Goal: Task Accomplishment & Management: Use online tool/utility

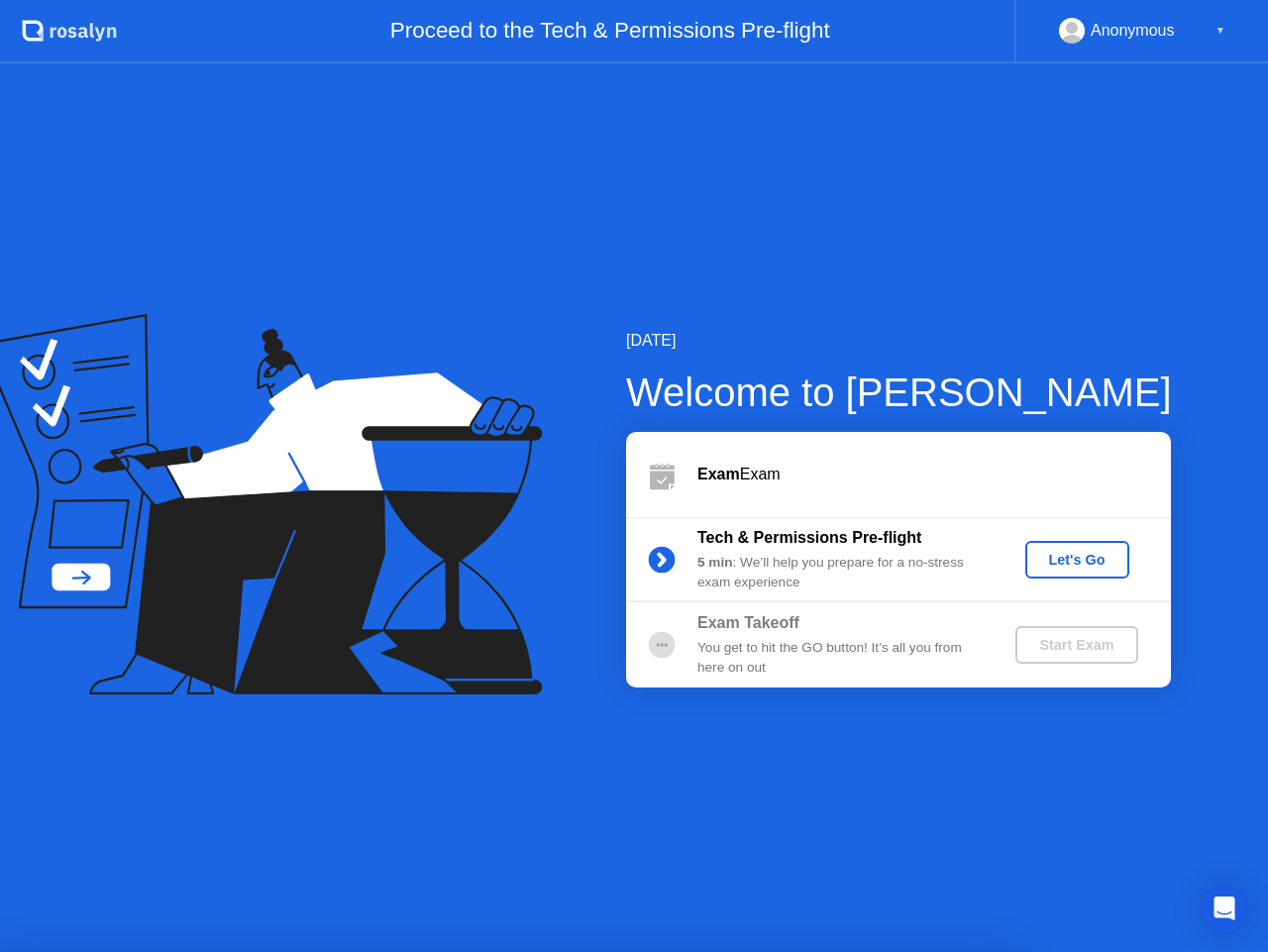
click at [1051, 572] on button "Let's Go" at bounding box center [1076, 560] width 104 height 38
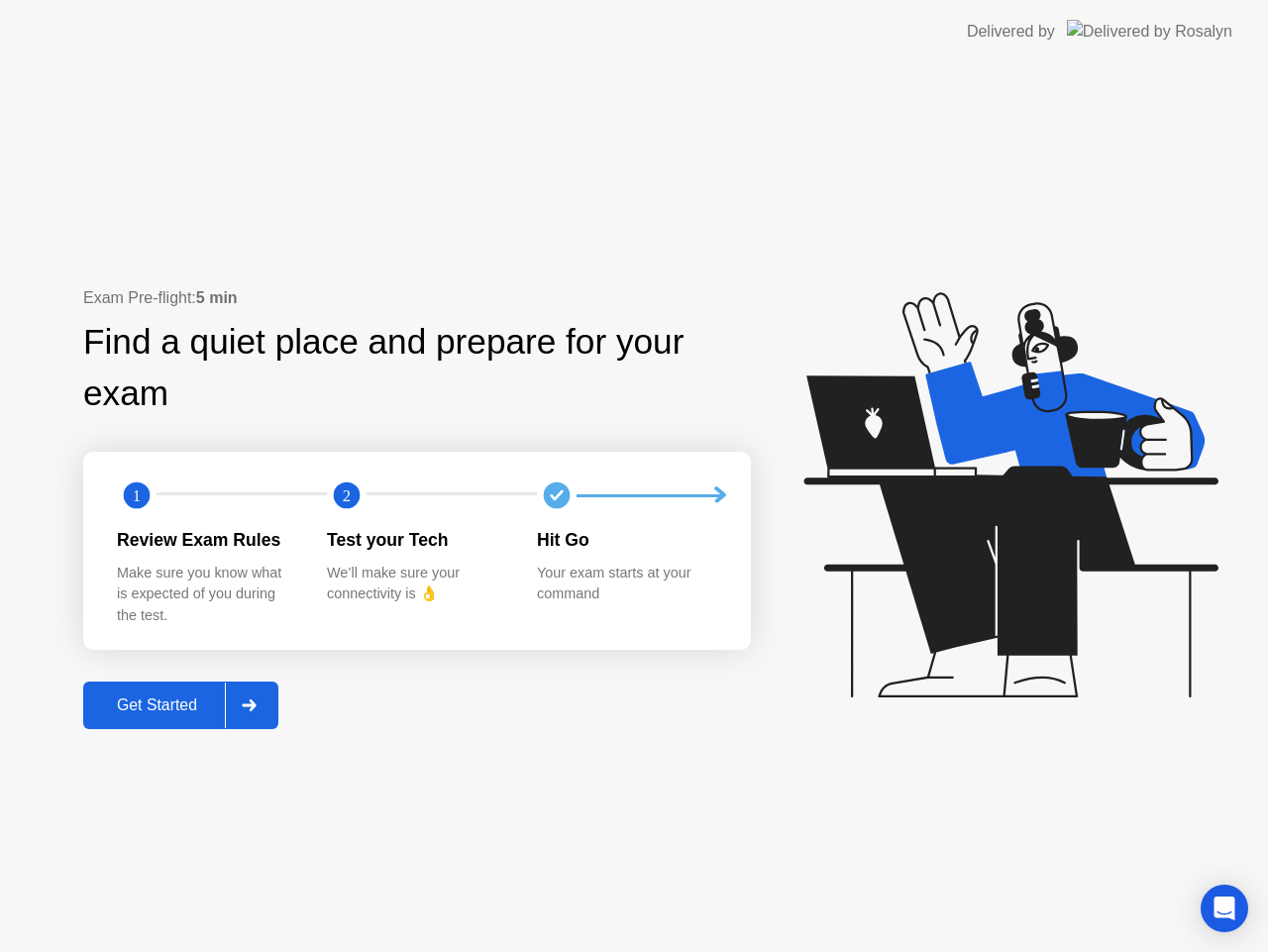
click at [191, 721] on button "Get Started" at bounding box center [181, 705] width 195 height 48
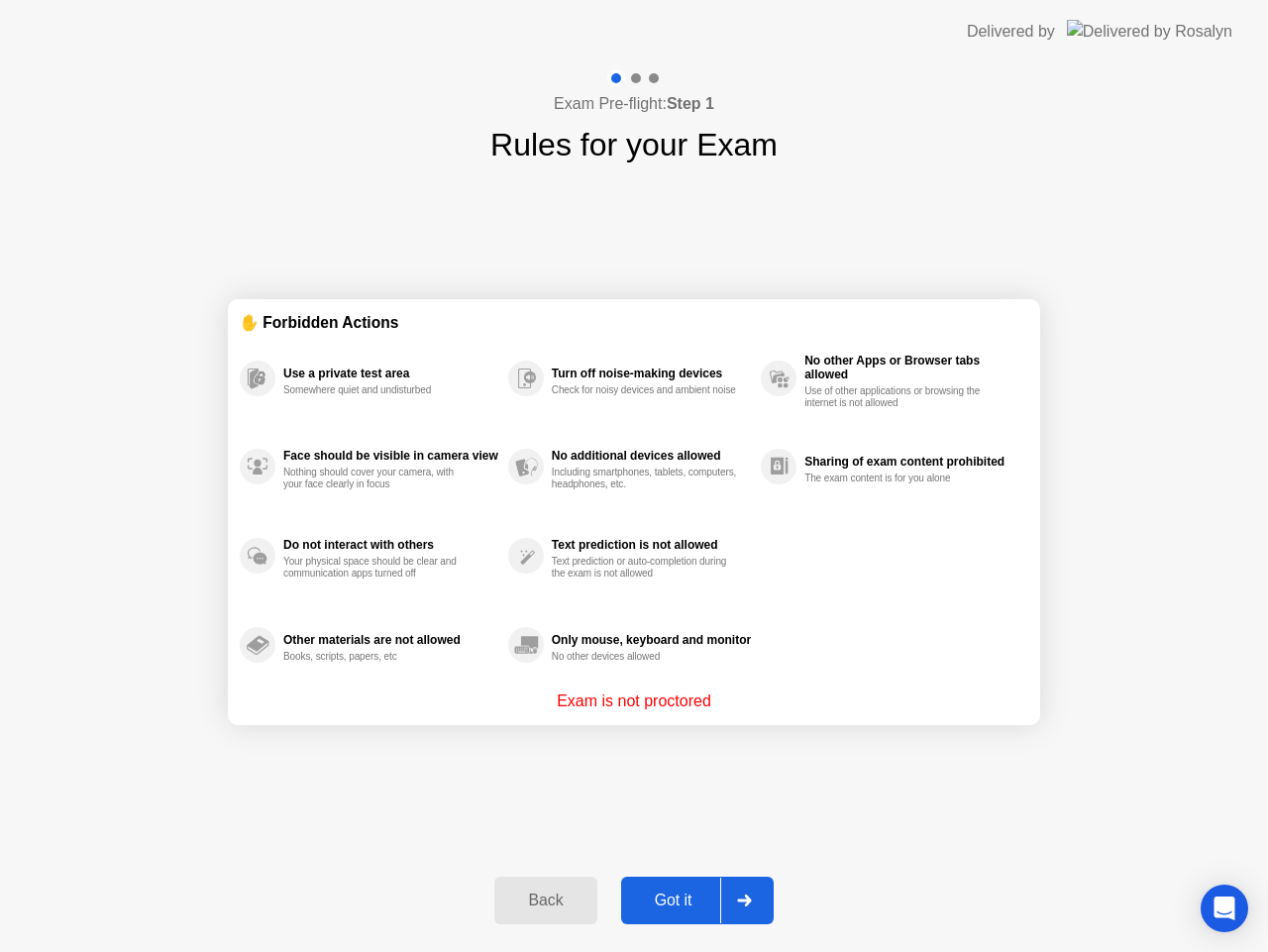
click at [672, 896] on div "Got it" at bounding box center [673, 900] width 93 height 18
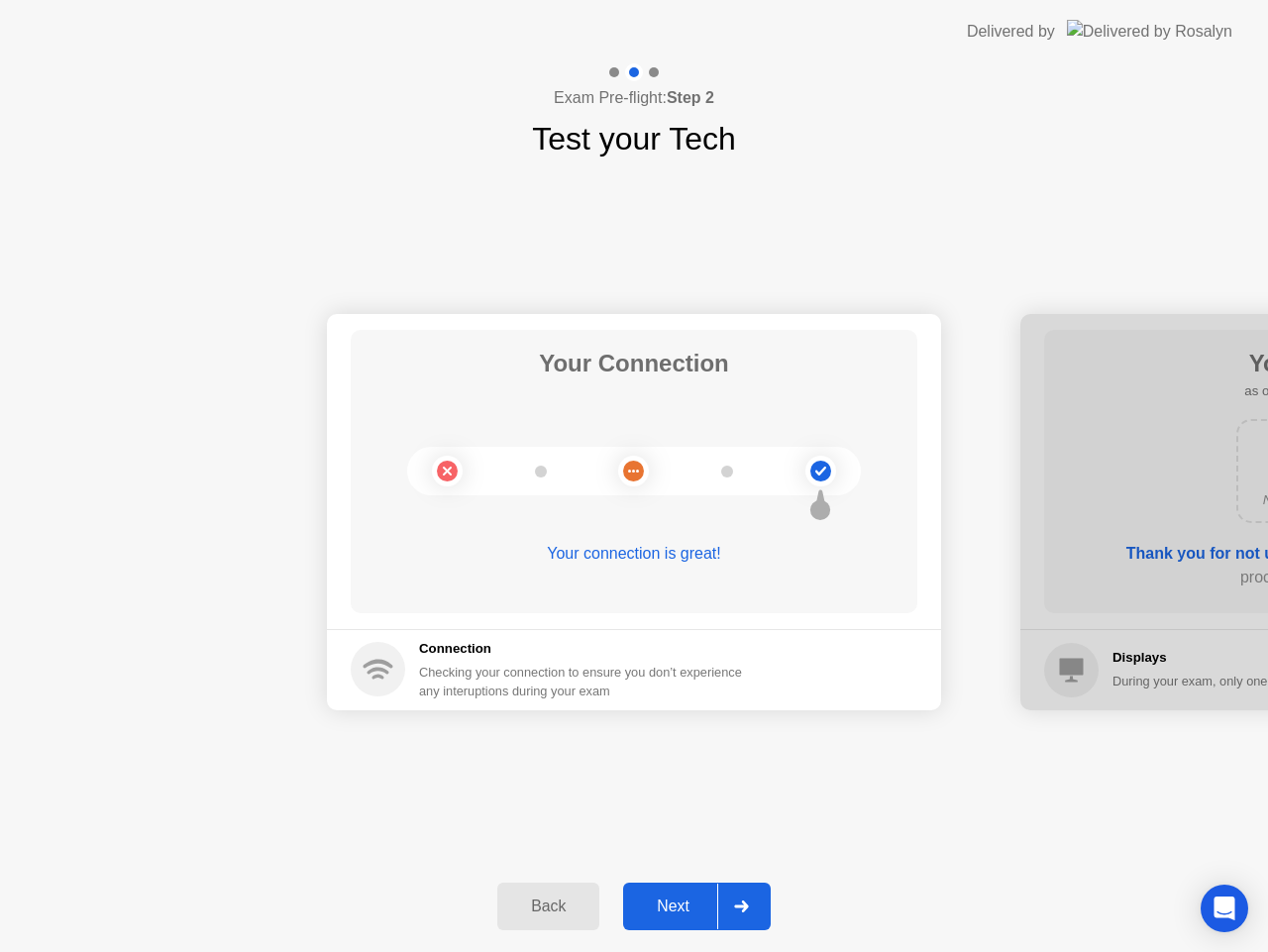
click at [696, 893] on button "Next" at bounding box center [696, 906] width 148 height 48
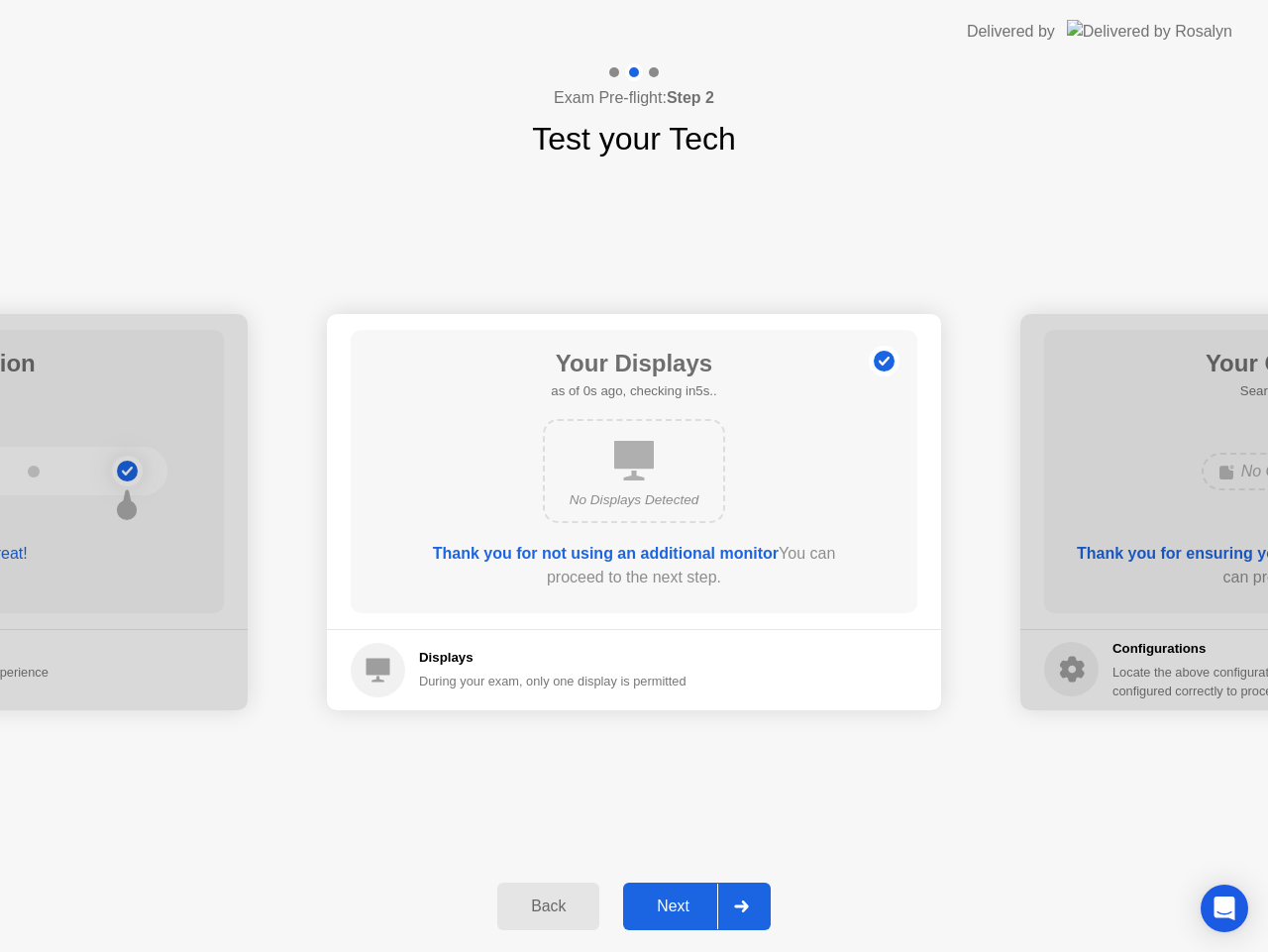
click at [696, 893] on button "Next" at bounding box center [696, 906] width 148 height 48
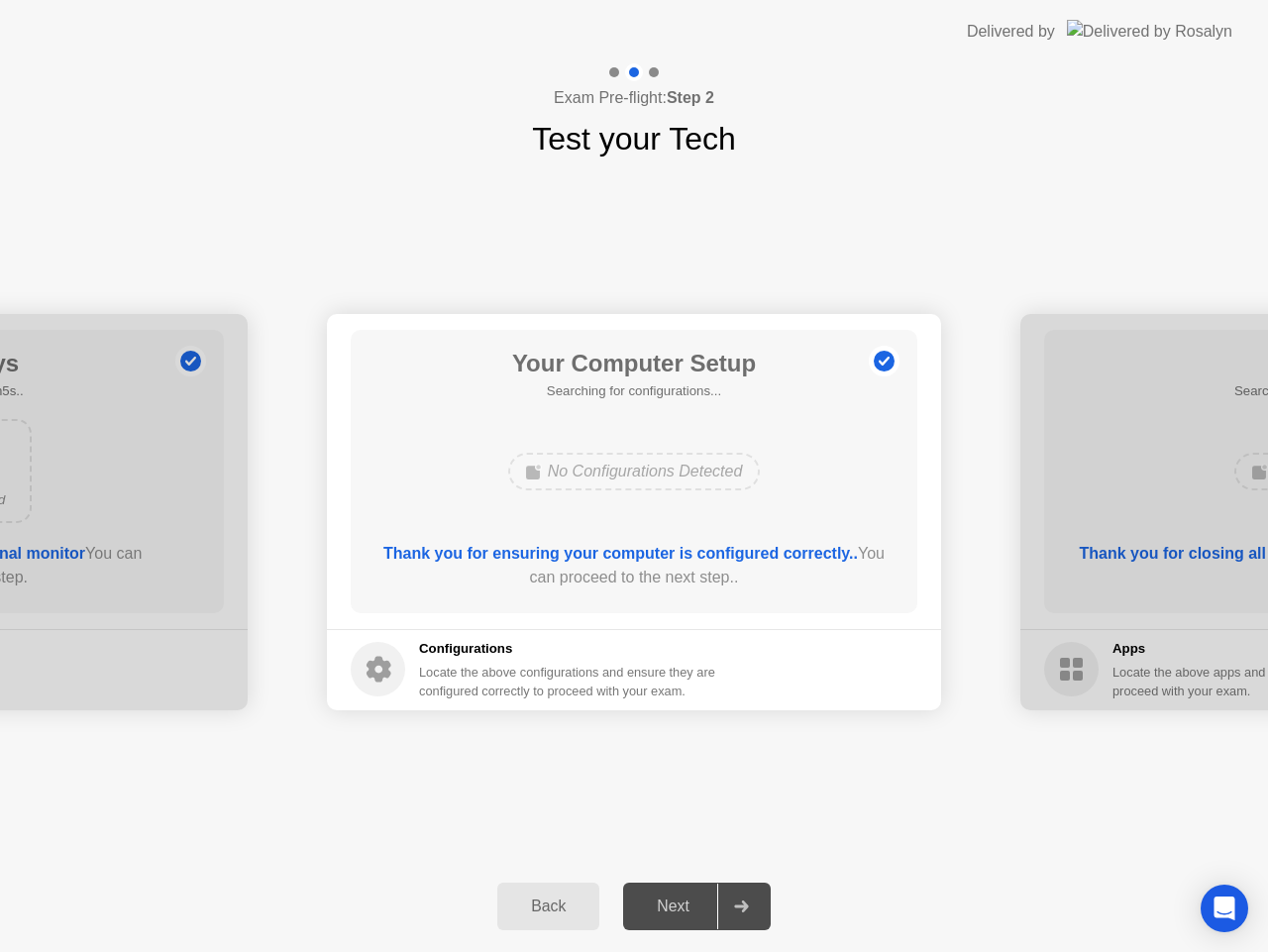
click at [645, 487] on div "No Configurations Detected" at bounding box center [634, 472] width 252 height 38
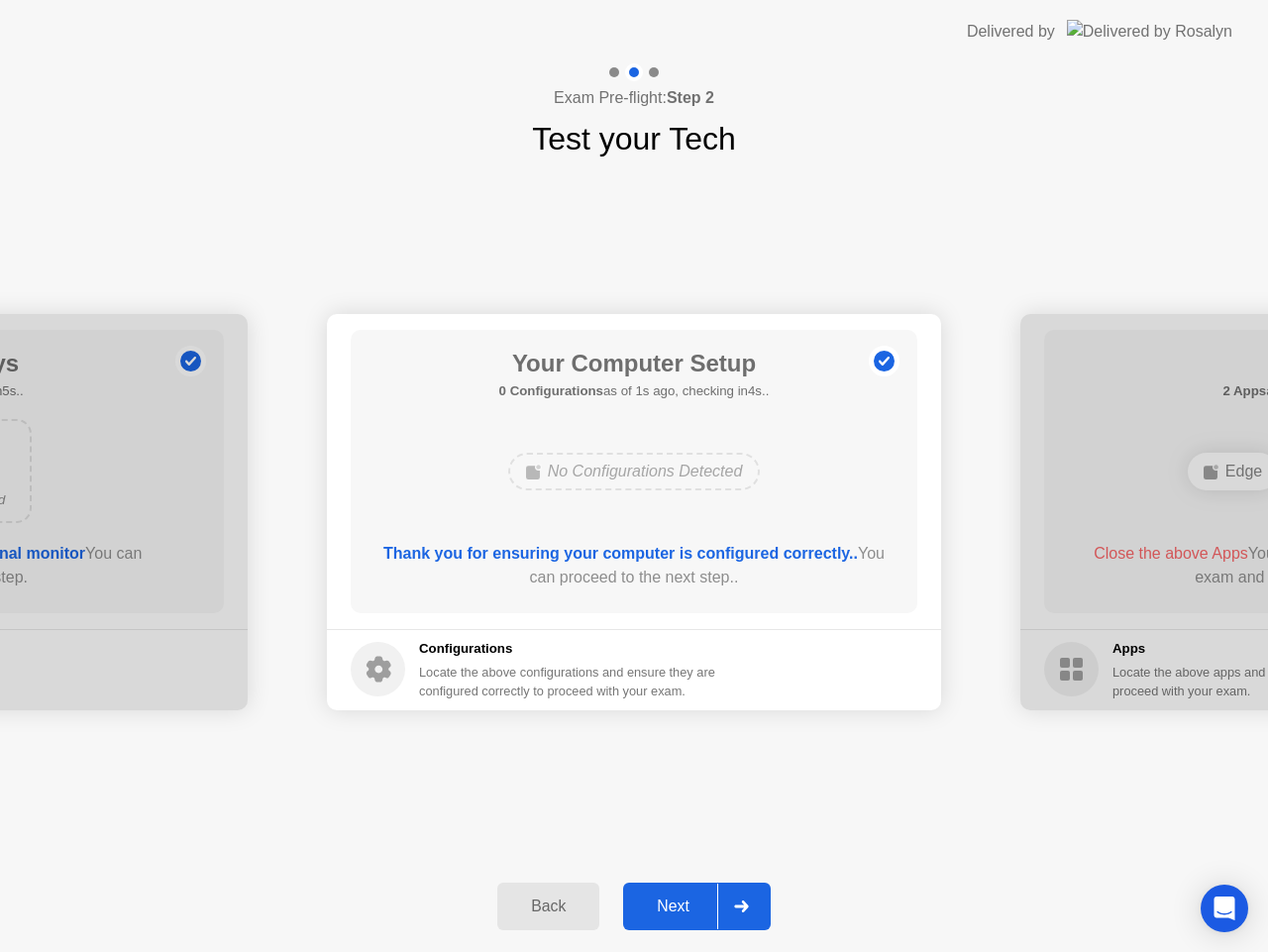
click at [677, 904] on div "Next" at bounding box center [672, 906] width 88 height 18
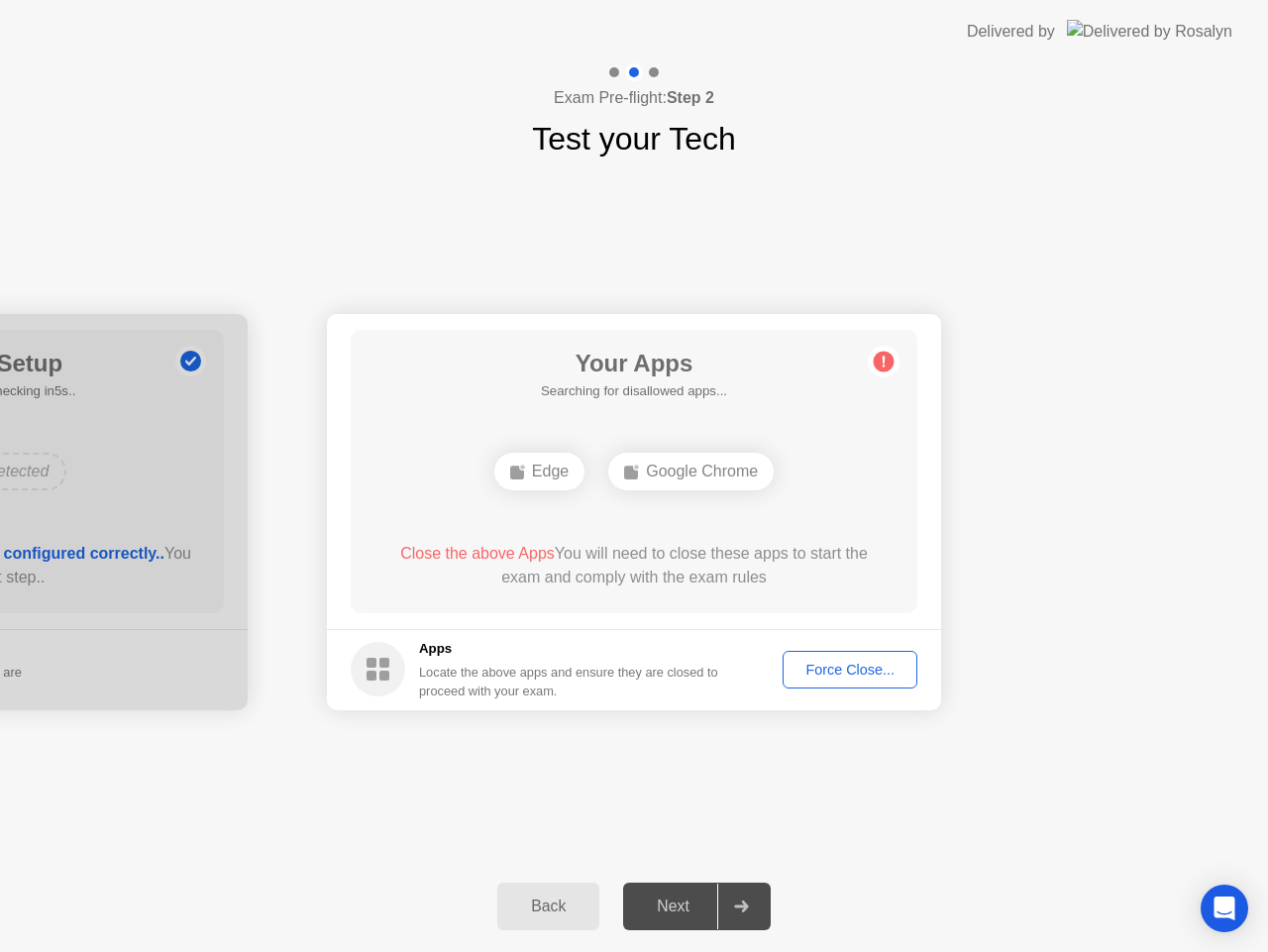
click at [821, 677] on div "Force Close..." at bounding box center [850, 669] width 121 height 16
click at [724, 475] on div "Google Chrome" at bounding box center [690, 472] width 166 height 38
click at [857, 672] on div "Force Close..." at bounding box center [850, 669] width 121 height 16
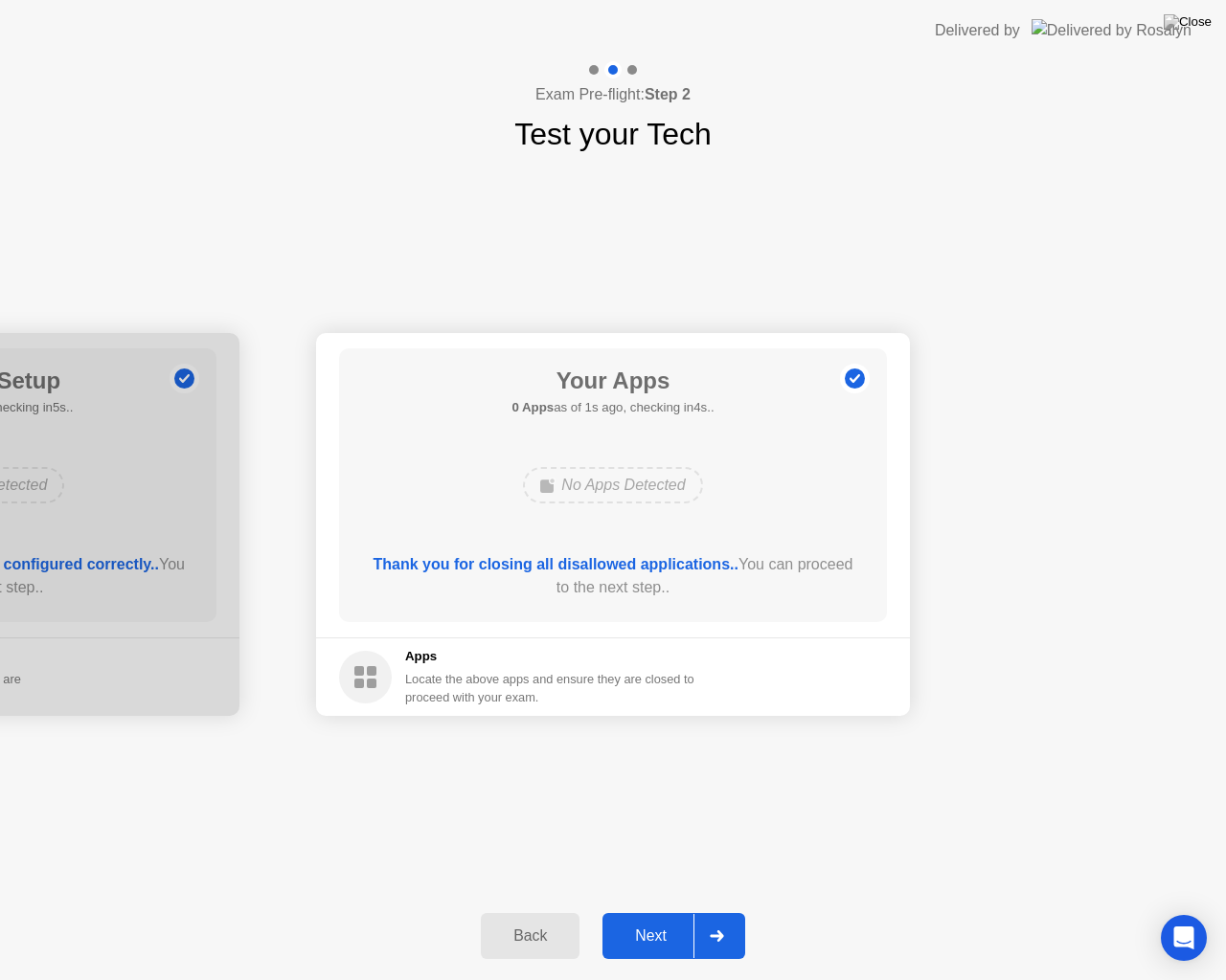
click at [642, 920] on div "Next" at bounding box center [650, 937] width 85 height 17
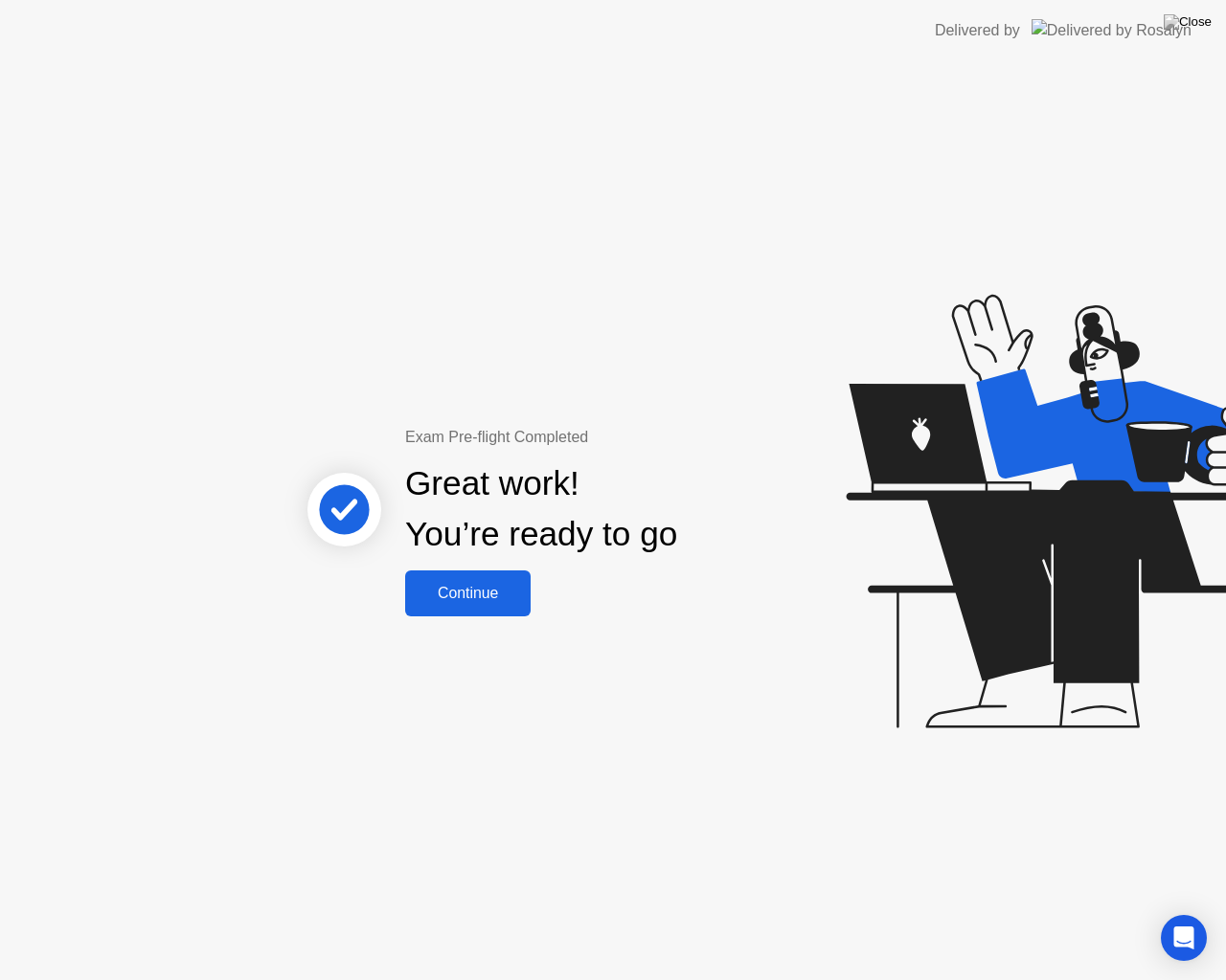
click at [473, 585] on div "Continue" at bounding box center [468, 593] width 114 height 17
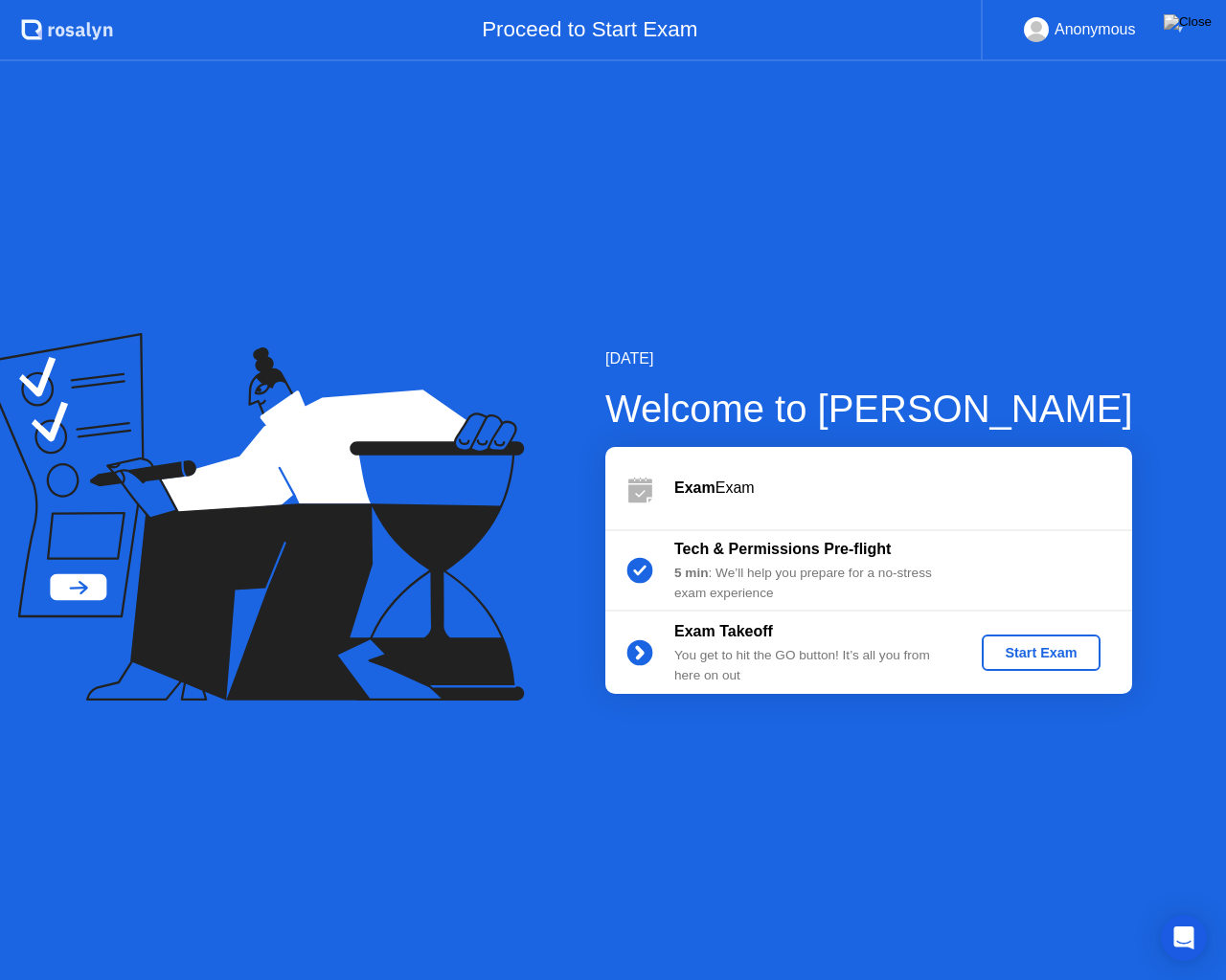
click at [1030, 660] on div "Start Exam" at bounding box center [1040, 653] width 103 height 15
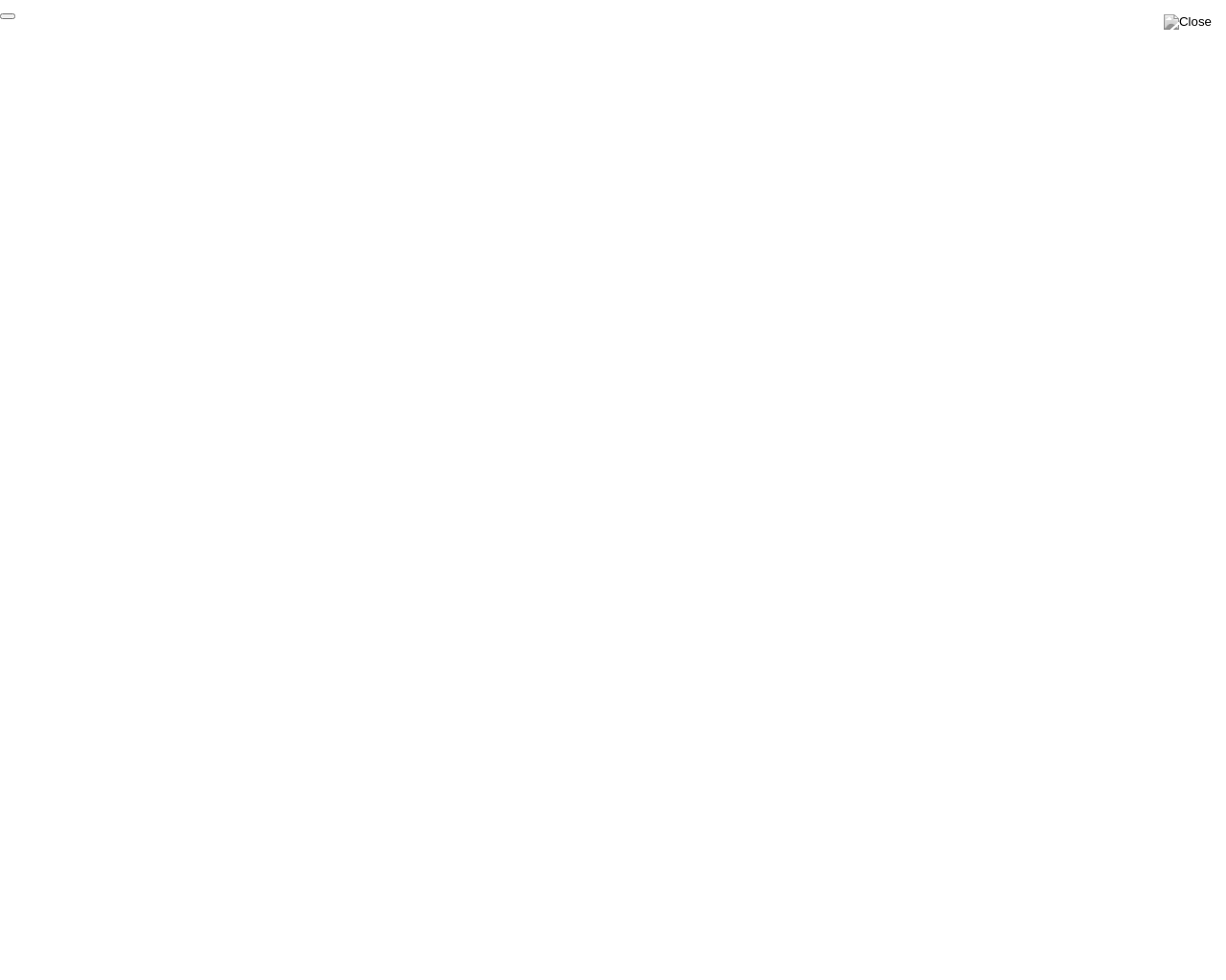
click div "End Proctoring Session"
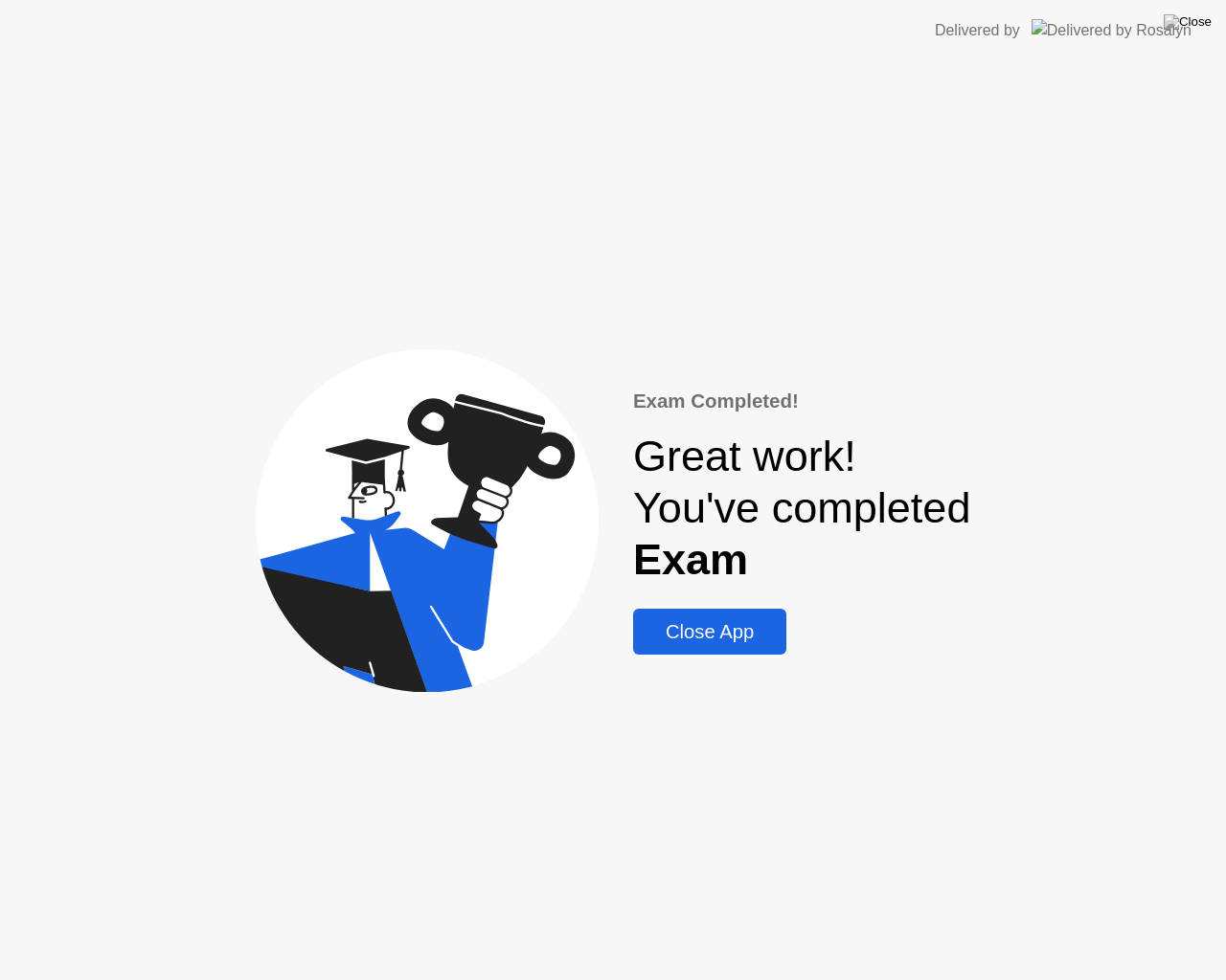
click at [748, 613] on button "Close App" at bounding box center [709, 632] width 154 height 46
